Goal: Task Accomplishment & Management: Use online tool/utility

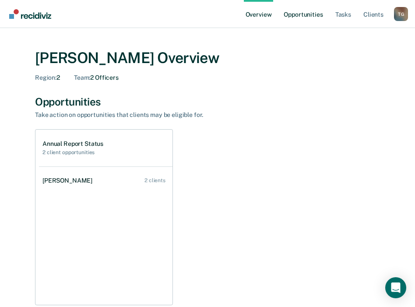
click at [313, 14] on link "Opportunities" at bounding box center [303, 14] width 42 height 28
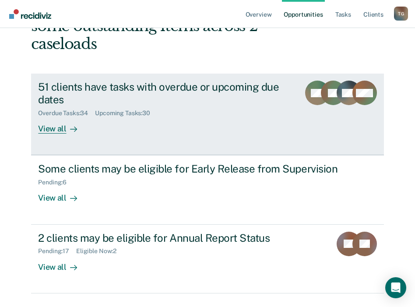
scroll to position [78, 0]
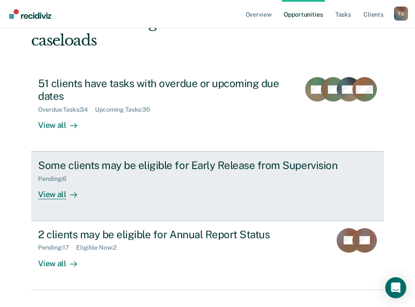
click at [57, 183] on div "View all" at bounding box center [62, 191] width 49 height 17
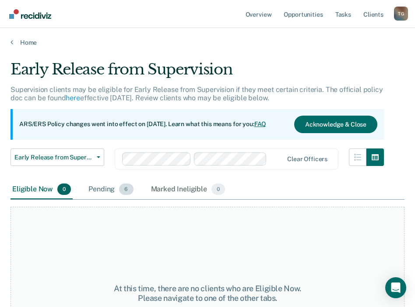
click at [103, 189] on div "Pending 6" at bounding box center [111, 189] width 48 height 19
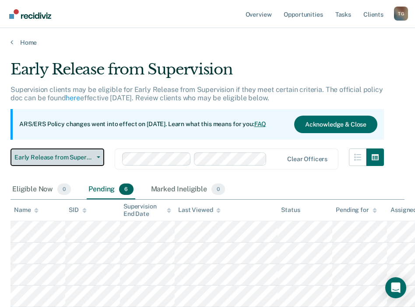
click at [99, 158] on button "Early Release from Supervision" at bounding box center [58, 157] width 94 height 18
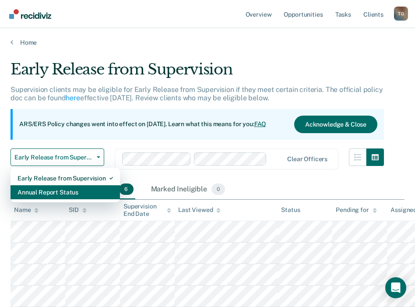
click at [78, 188] on div "Annual Report Status" at bounding box center [65, 192] width 95 height 14
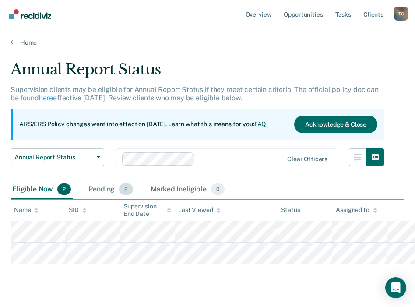
click at [97, 187] on div "Pending 2" at bounding box center [111, 189] width 48 height 19
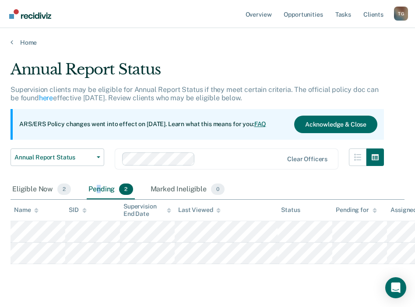
click at [99, 186] on div "Pending 2" at bounding box center [111, 189] width 48 height 19
drag, startPoint x: 99, startPoint y: 186, endPoint x: 32, endPoint y: 188, distance: 67.0
click at [32, 188] on div "Eligible Now 2" at bounding box center [42, 189] width 62 height 19
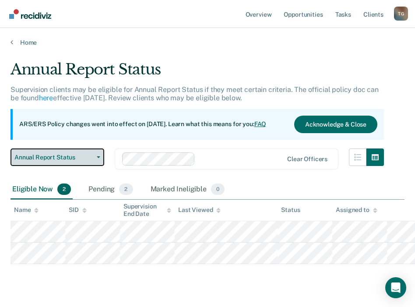
click at [97, 159] on button "Annual Report Status" at bounding box center [58, 157] width 94 height 18
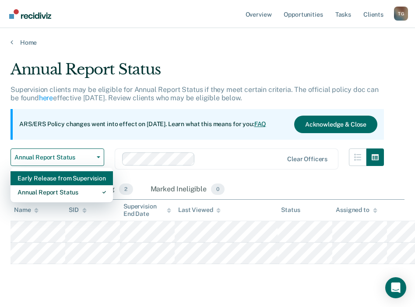
click at [71, 179] on div "Early Release from Supervision" at bounding box center [62, 178] width 88 height 14
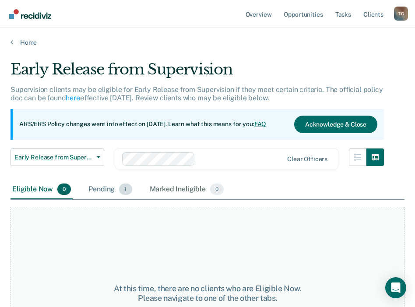
click at [101, 189] on div "Pending 1" at bounding box center [110, 189] width 47 height 19
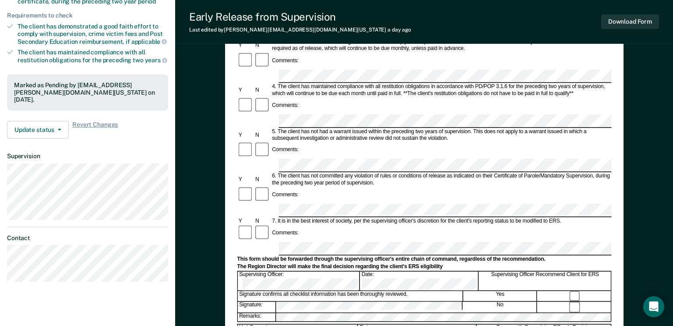
scroll to position [219, 0]
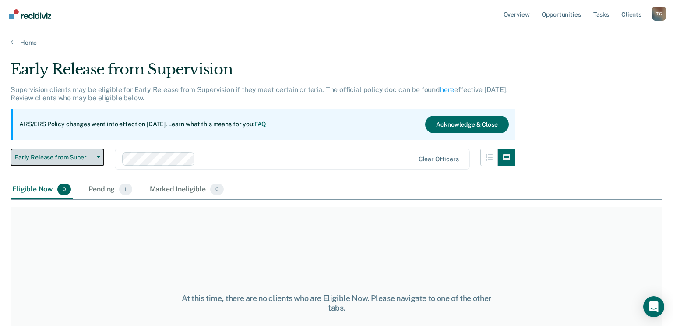
click at [94, 155] on button "Early Release from Supervision" at bounding box center [58, 157] width 94 height 18
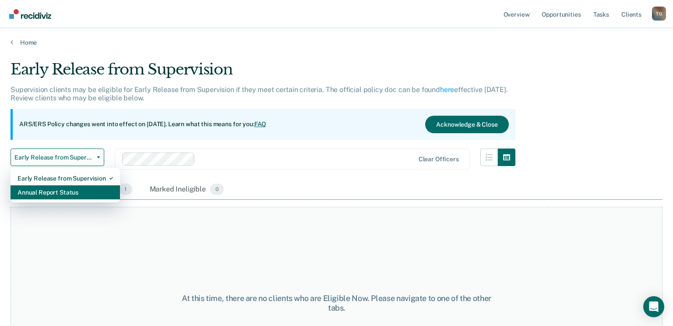
click at [79, 191] on div "Annual Report Status" at bounding box center [65, 192] width 95 height 14
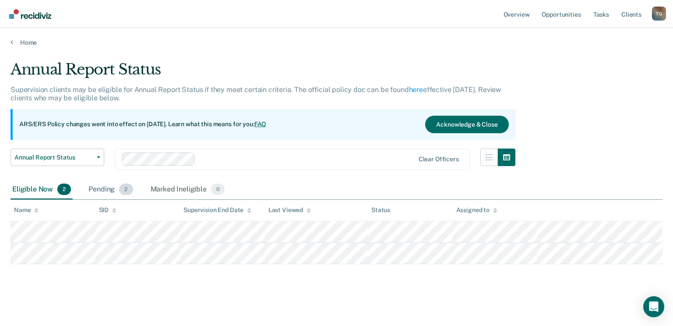
click at [106, 190] on div "Pending 2" at bounding box center [111, 189] width 48 height 19
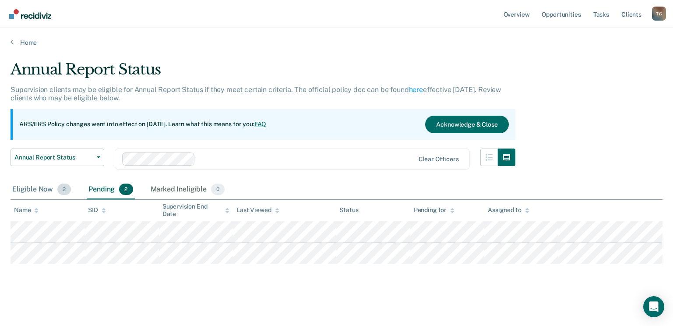
click at [39, 192] on div "Eligible Now 2" at bounding box center [42, 189] width 62 height 19
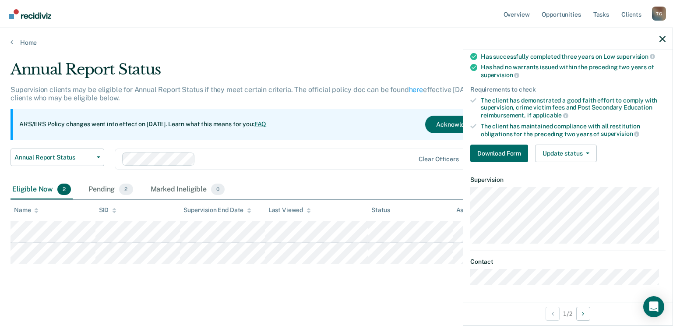
scroll to position [1, 0]
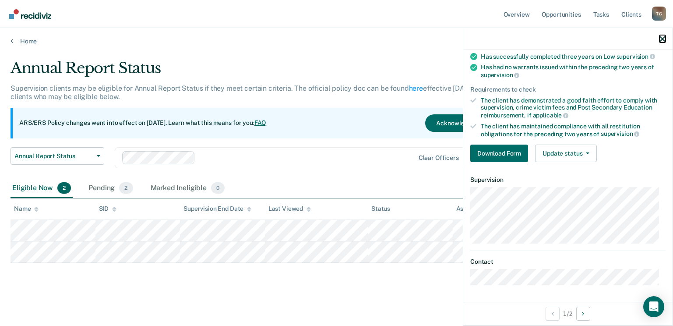
click at [421, 38] on icon "button" at bounding box center [662, 39] width 6 height 6
